Goal: Task Accomplishment & Management: Complete application form

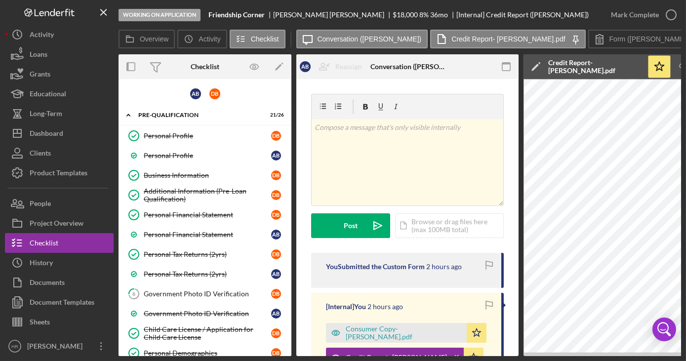
scroll to position [44, 0]
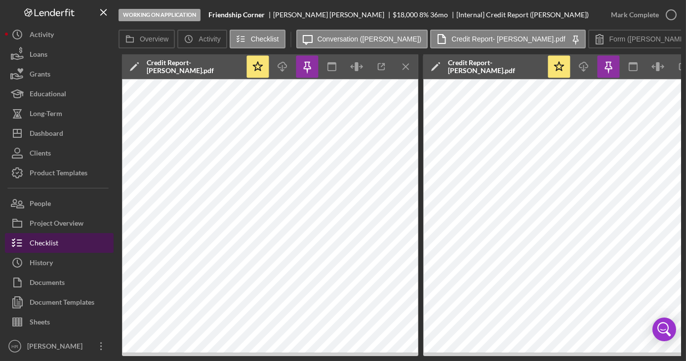
click at [72, 242] on button "Checklist" at bounding box center [59, 243] width 109 height 20
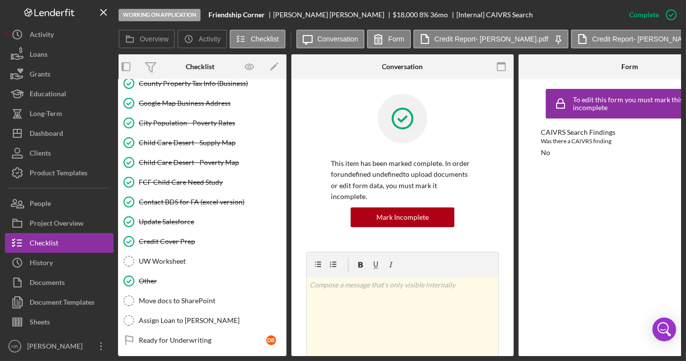
scroll to position [1457, 0]
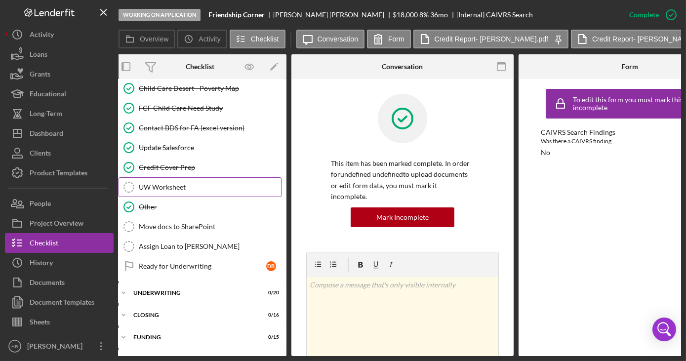
click at [157, 183] on div "UW Worksheet" at bounding box center [210, 187] width 142 height 8
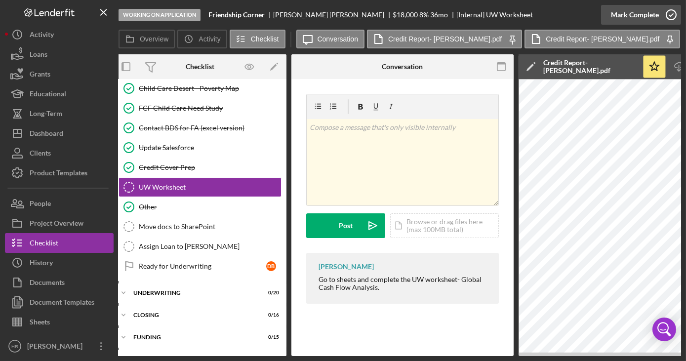
click at [670, 15] on icon "button" at bounding box center [671, 14] width 25 height 25
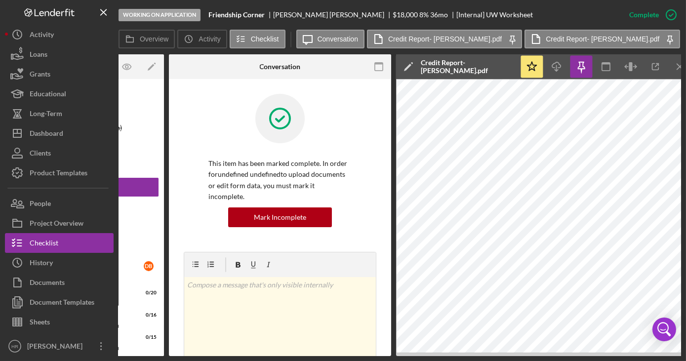
scroll to position [0, 128]
click at [581, 63] on icon "button" at bounding box center [581, 67] width 22 height 22
click at [581, 71] on icon "button" at bounding box center [581, 67] width 22 height 22
click at [577, 70] on icon "button" at bounding box center [581, 67] width 22 height 22
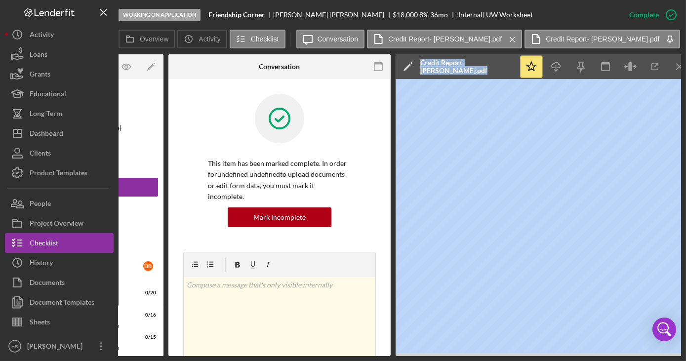
drag, startPoint x: 386, startPoint y: 356, endPoint x: 443, endPoint y: 356, distance: 57.8
click at [443, 356] on div "Working on Application Friendship Corner Denise Bauer $18,000 $9,000 8 % 36 mo …" at bounding box center [343, 180] width 686 height 361
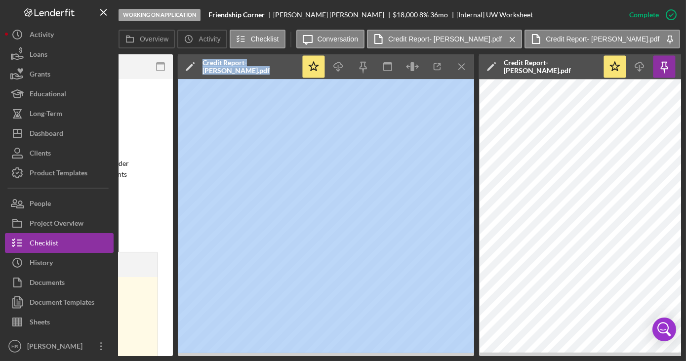
scroll to position [0, 400]
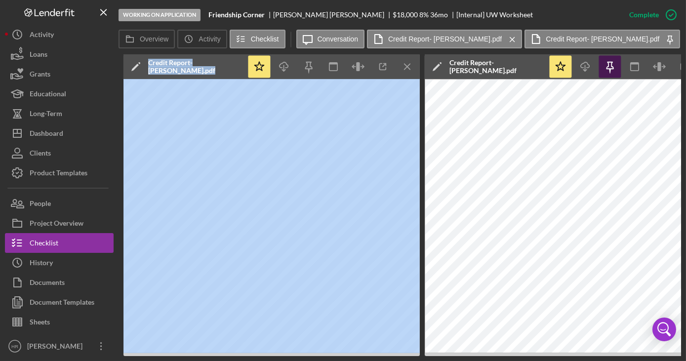
click at [615, 63] on icon "button" at bounding box center [610, 67] width 22 height 22
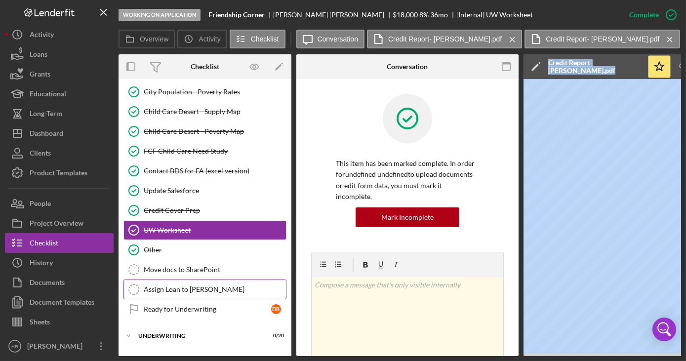
scroll to position [1457, 0]
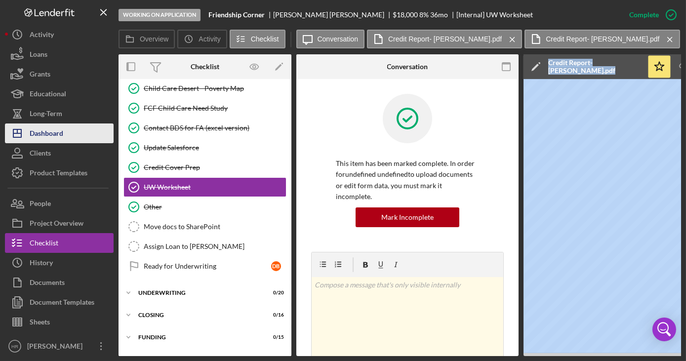
click at [43, 133] on div "Dashboard" at bounding box center [47, 134] width 34 height 22
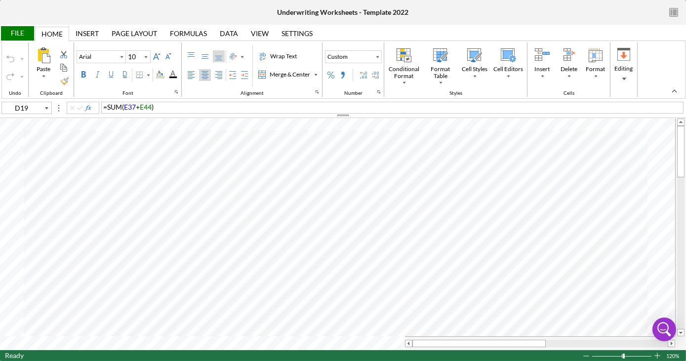
scroll to position [0, 339]
type input "D40"
type input "D43"
type input "D34"
type input "D41"
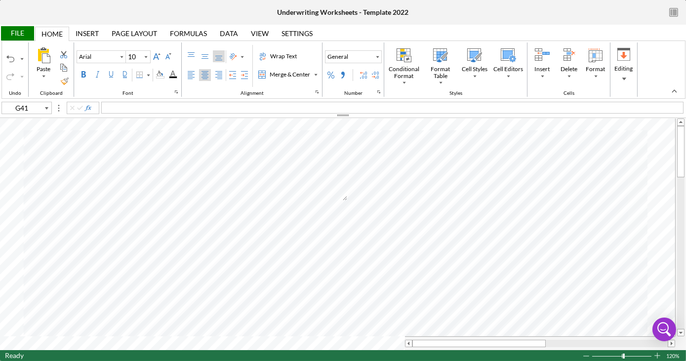
type input "L3"
type input "L5"
click at [11, 38] on div "File" at bounding box center [17, 33] width 34 height 14
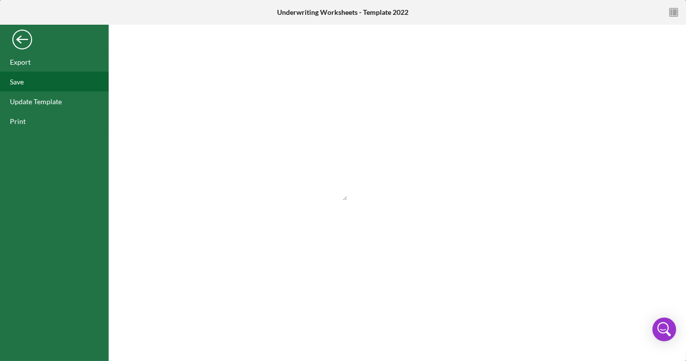
click at [27, 82] on div "Save" at bounding box center [54, 82] width 109 height 20
click at [18, 36] on div "Back" at bounding box center [22, 37] width 20 height 20
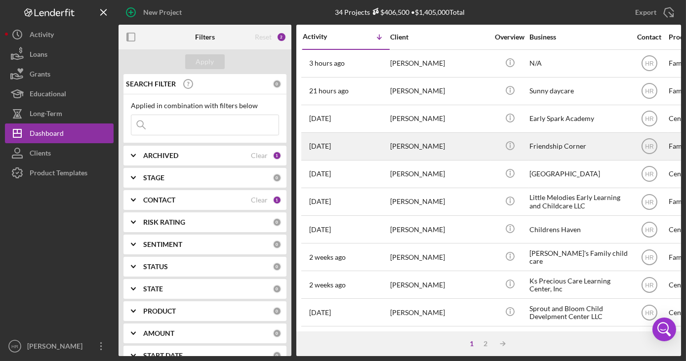
click at [551, 147] on div "Friendship Corner" at bounding box center [578, 146] width 99 height 26
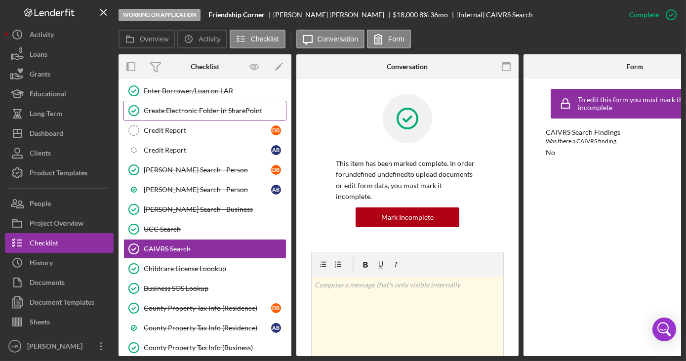
scroll to position [533, 0]
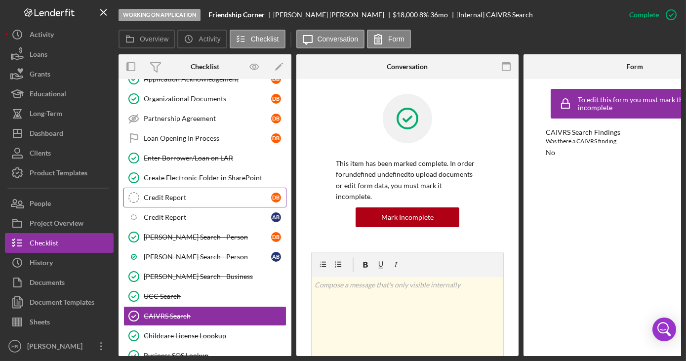
click at [172, 194] on div "Credit Report" at bounding box center [207, 198] width 127 height 8
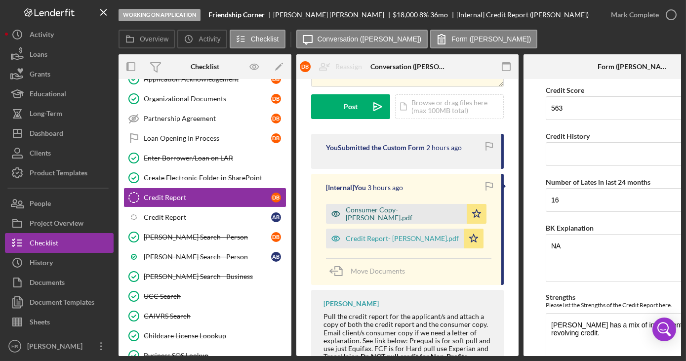
scroll to position [134, 0]
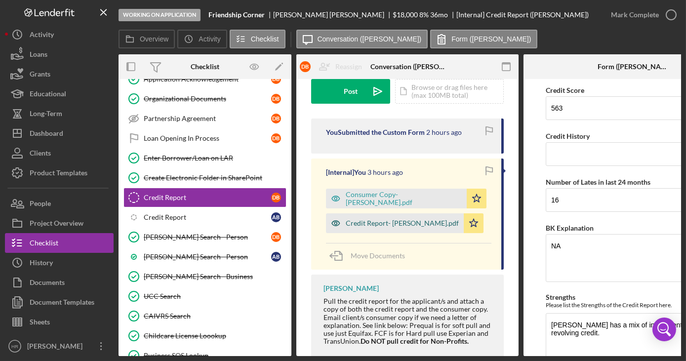
click at [375, 222] on div "Credit Report- [PERSON_NAME].pdf" at bounding box center [402, 223] width 113 height 8
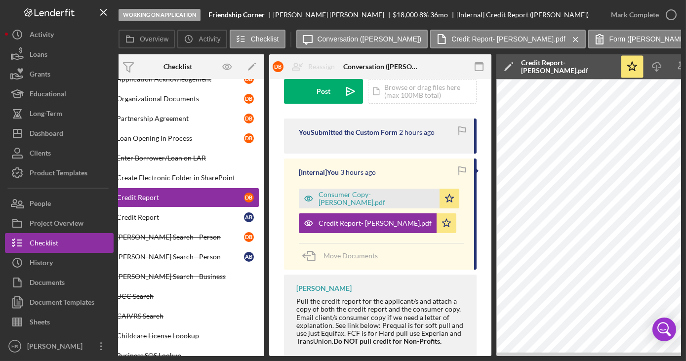
scroll to position [0, 0]
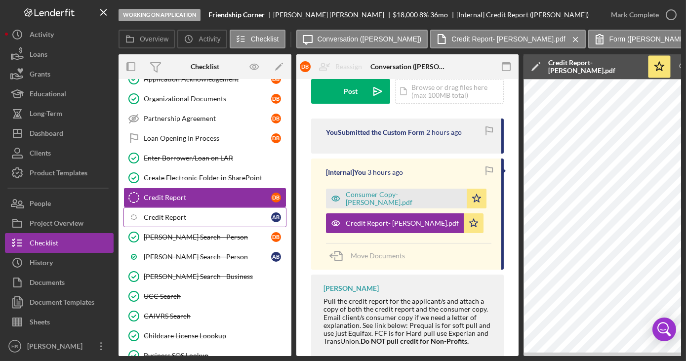
click at [204, 213] on div "Credit Report" at bounding box center [207, 217] width 127 height 8
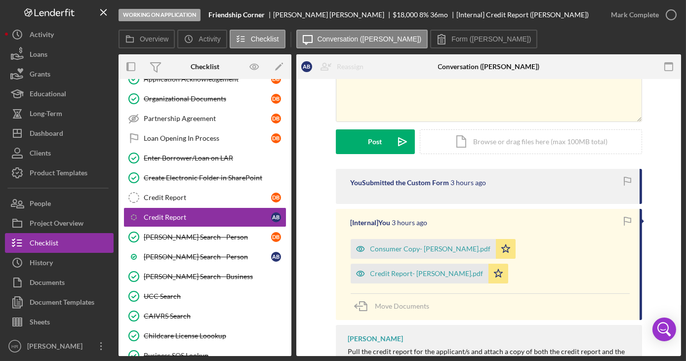
scroll to position [89, 0]
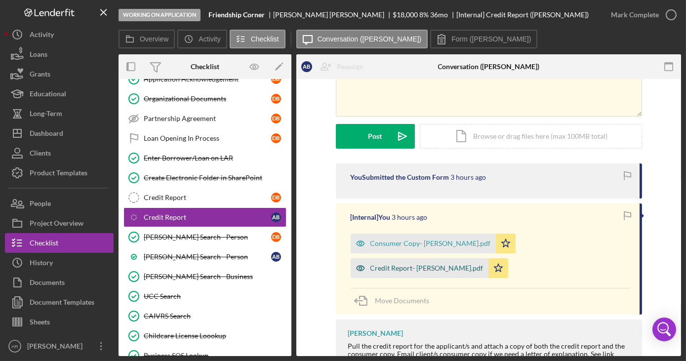
click at [483, 264] on div "Credit Report- [PERSON_NAME].pdf" at bounding box center [426, 268] width 113 height 8
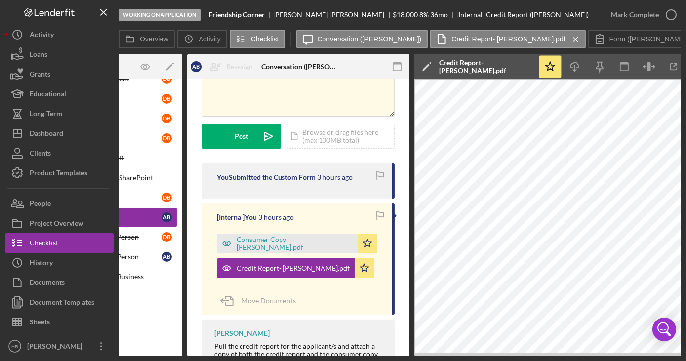
scroll to position [0, 133]
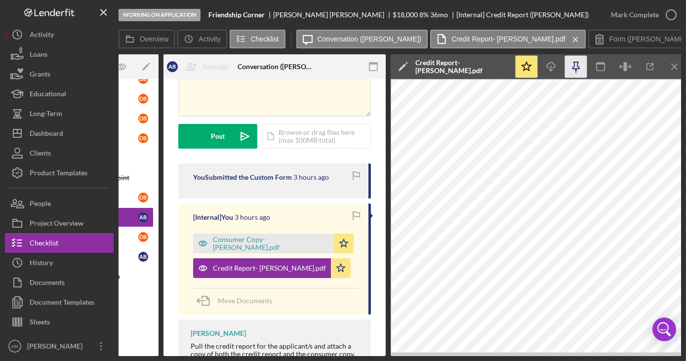
click at [576, 71] on icon "button" at bounding box center [576, 71] width 2 height 4
drag, startPoint x: 254, startPoint y: 355, endPoint x: 220, endPoint y: 355, distance: 34.1
click at [220, 355] on div "Overview Internal Workflow Stage Working on Application Icon/Dropdown Arrow Arc…" at bounding box center [399, 205] width 562 height 302
drag, startPoint x: 220, startPoint y: 355, endPoint x: 277, endPoint y: 325, distance: 64.9
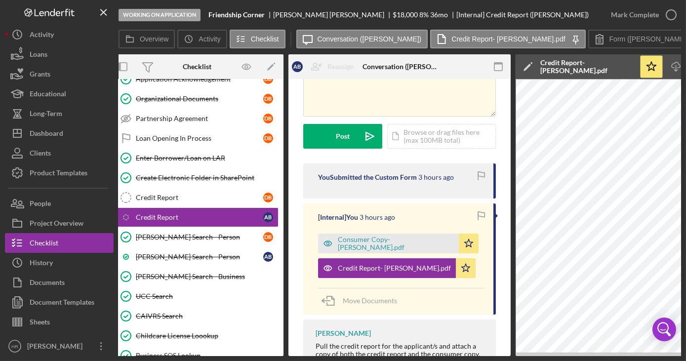
scroll to position [0, 0]
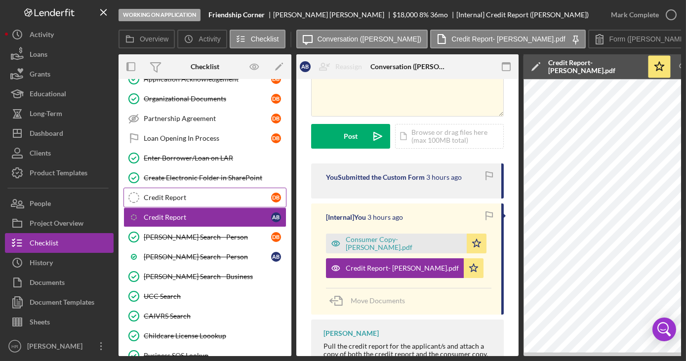
click at [179, 197] on link "Credit Report Credit Report D B" at bounding box center [204, 198] width 163 height 20
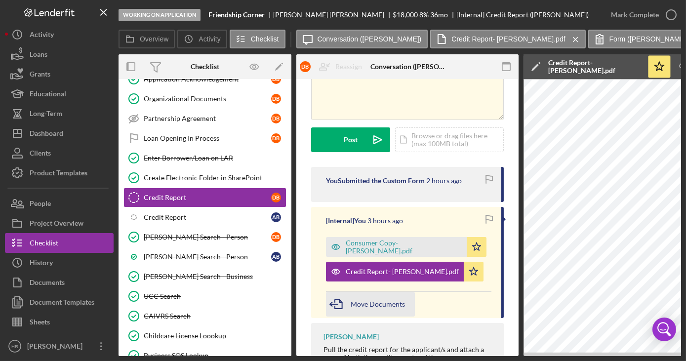
scroll to position [89, 0]
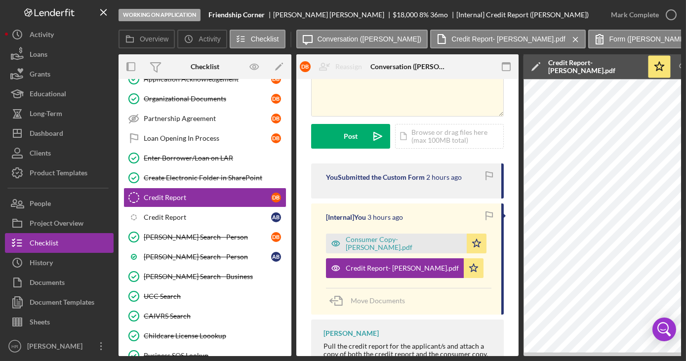
click at [342, 356] on div "Working on Application Friendship Corner [PERSON_NAME] $18,000 $9,000 8 % 36 mo…" at bounding box center [343, 180] width 686 height 361
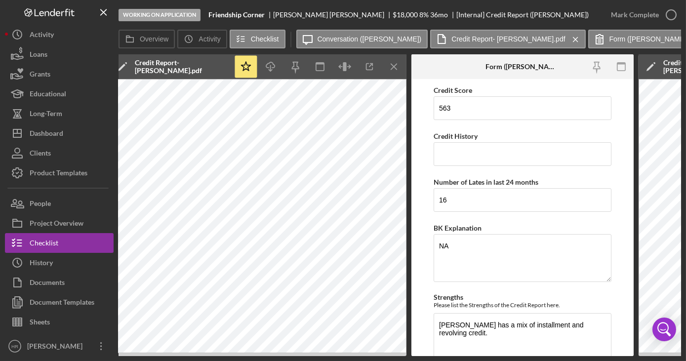
scroll to position [0, 590]
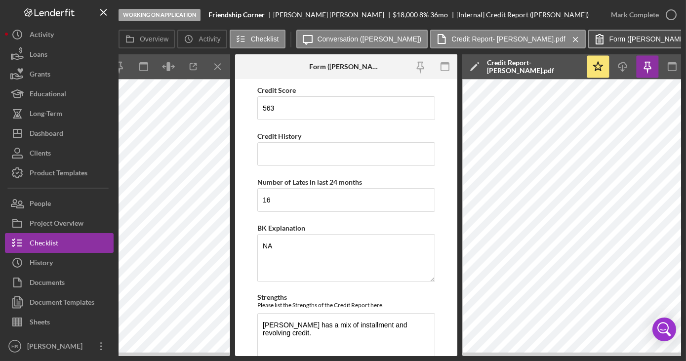
click at [609, 41] on label "Form ([PERSON_NAME])" at bounding box center [648, 39] width 79 height 8
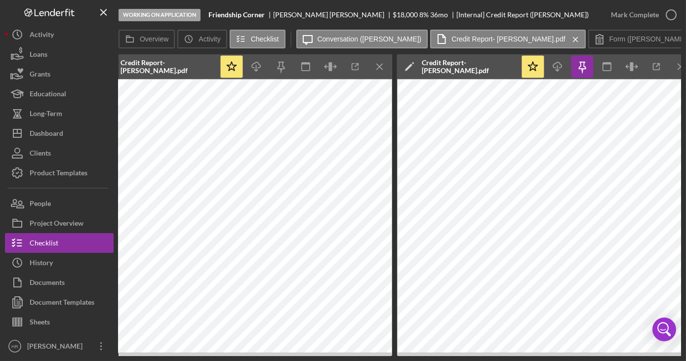
scroll to position [0, 439]
